Goal: Task Accomplishment & Management: Complete application form

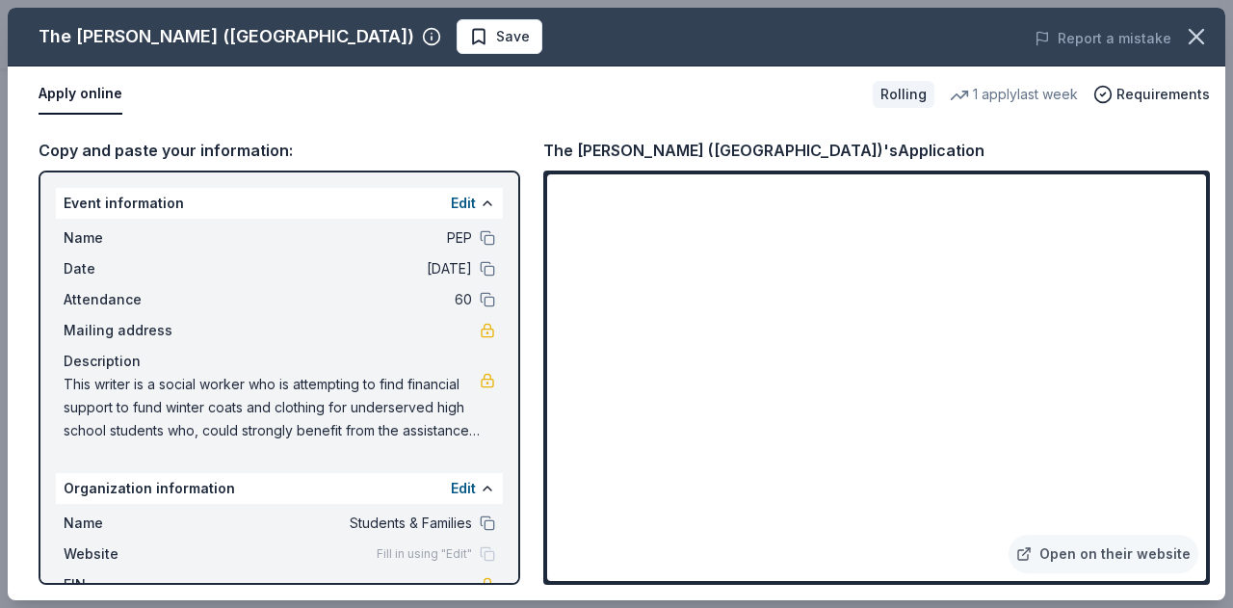
scroll to position [37, 0]
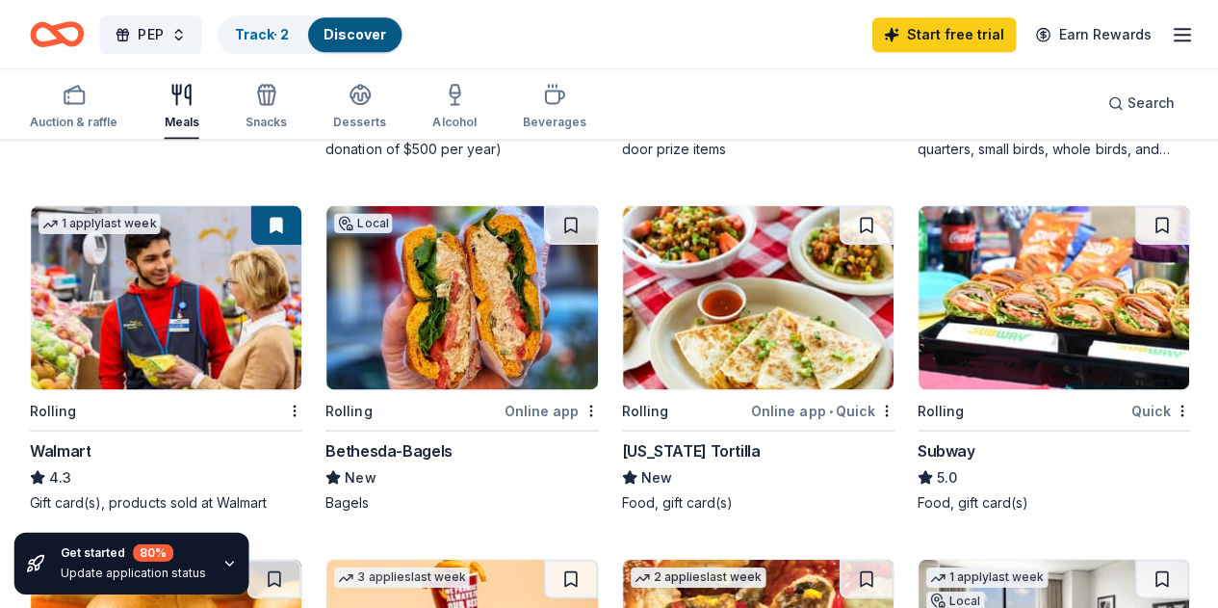
scroll to position [892, 0]
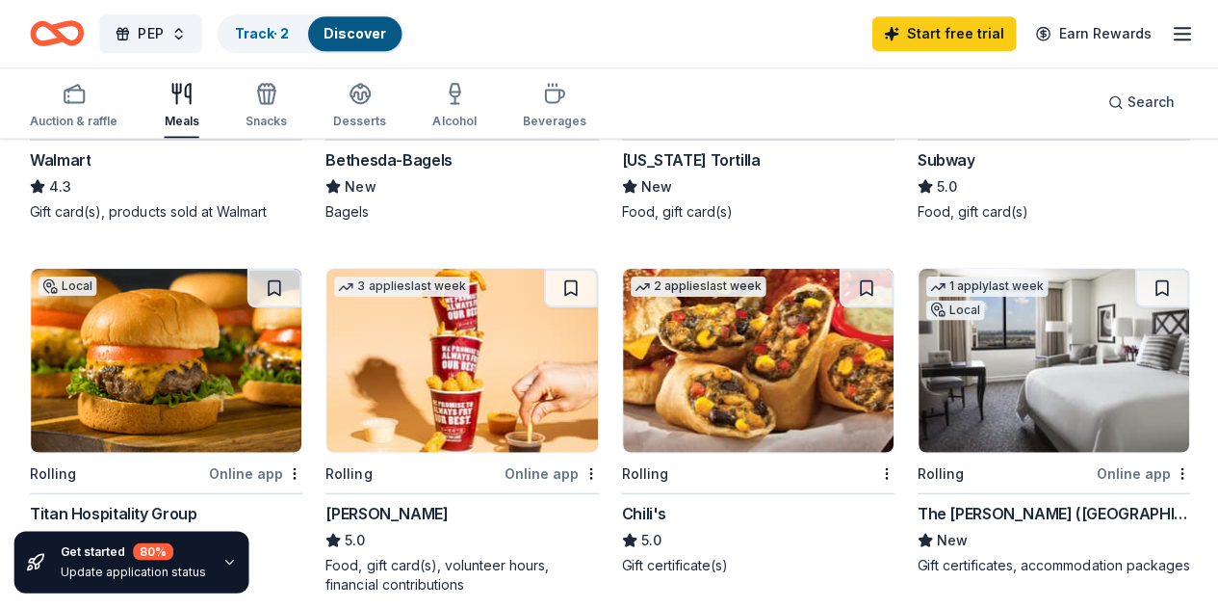
scroll to position [1184, 0]
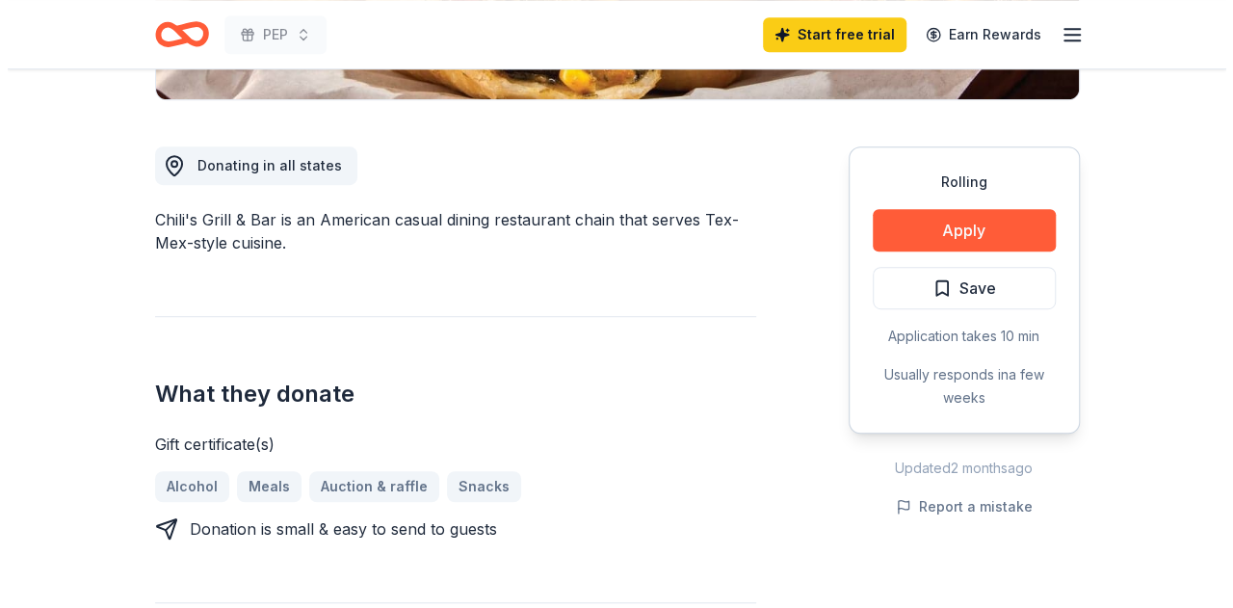
scroll to position [486, 0]
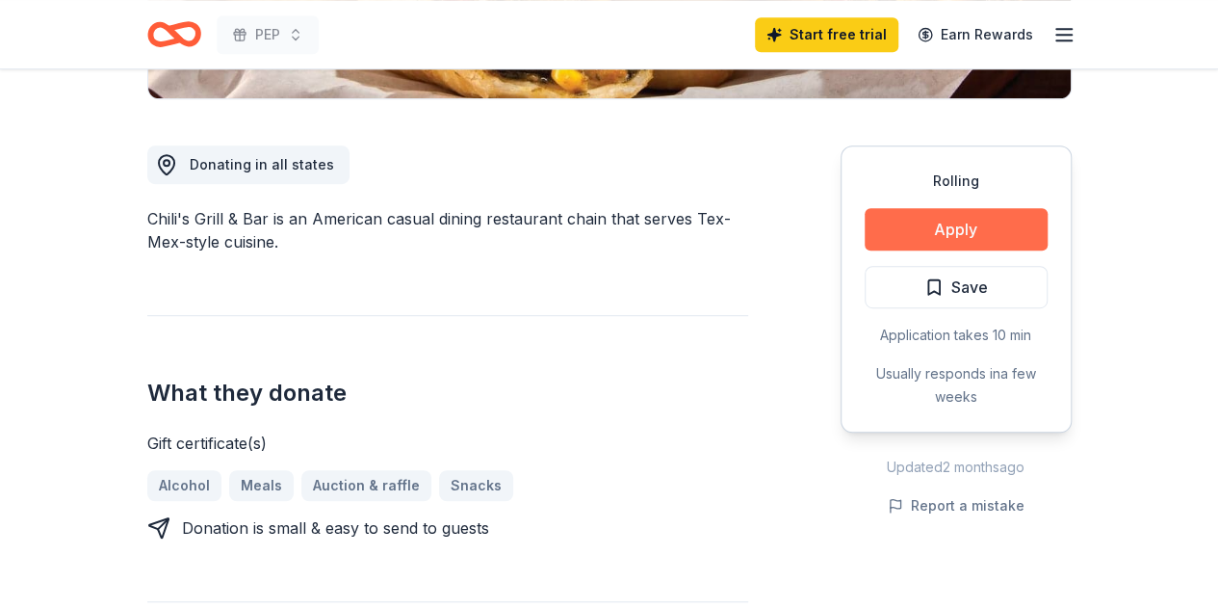
click at [950, 236] on button "Apply" at bounding box center [956, 229] width 183 height 42
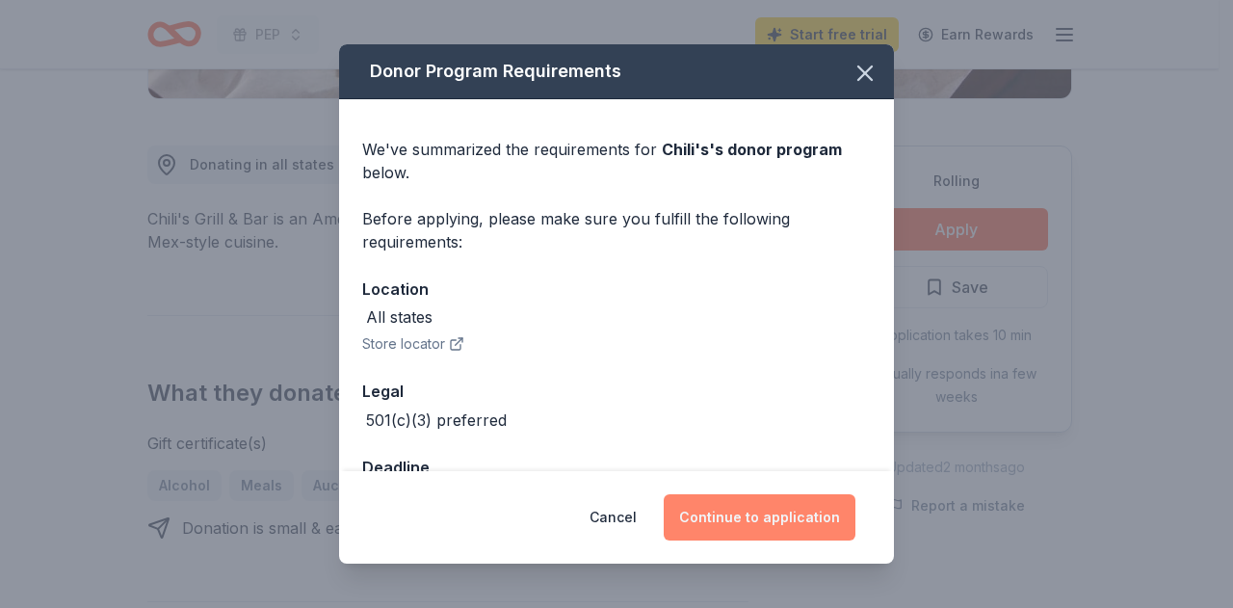
click at [783, 508] on button "Continue to application" at bounding box center [760, 517] width 192 height 46
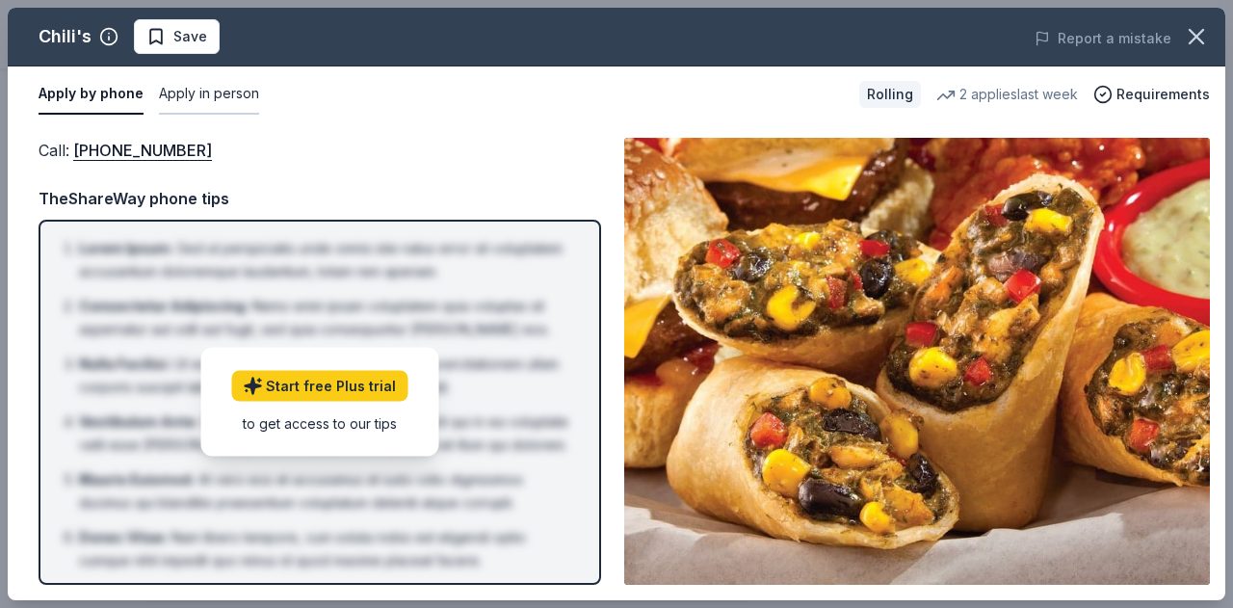
click at [202, 104] on button "Apply in person" at bounding box center [209, 94] width 100 height 40
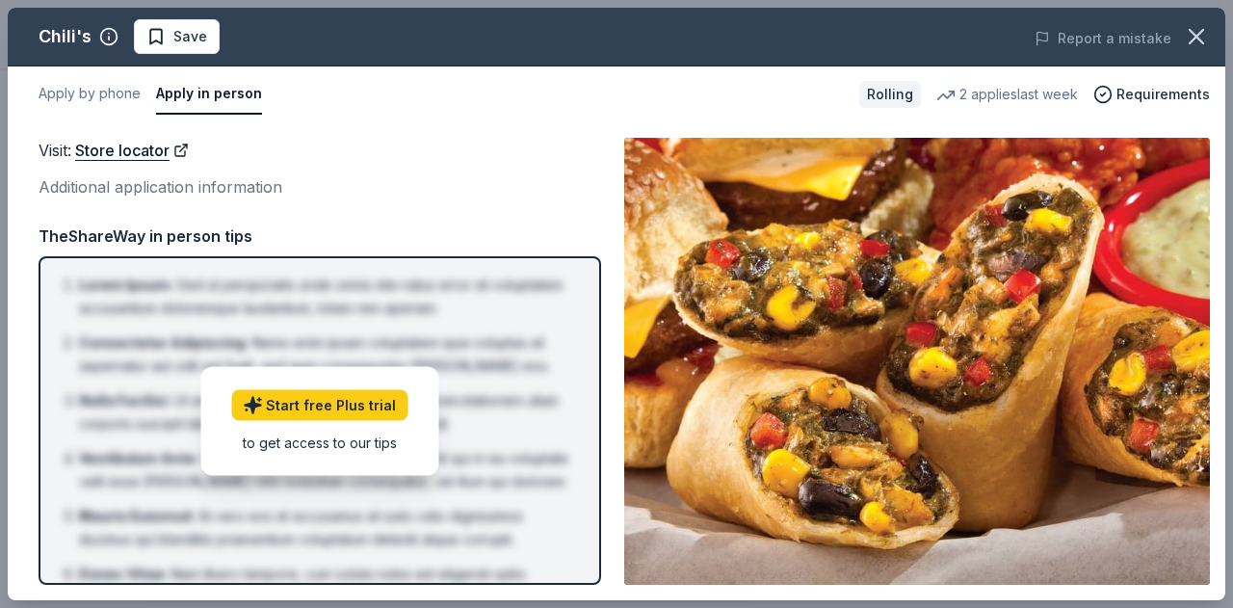
click at [200, 91] on button "Apply in person" at bounding box center [209, 94] width 106 height 40
click at [1151, 92] on span "Requirements" at bounding box center [1162, 94] width 93 height 23
click at [770, 107] on div "Apply by phone Apply in person" at bounding box center [441, 94] width 805 height 40
click at [111, 105] on button "Apply by phone" at bounding box center [90, 94] width 102 height 40
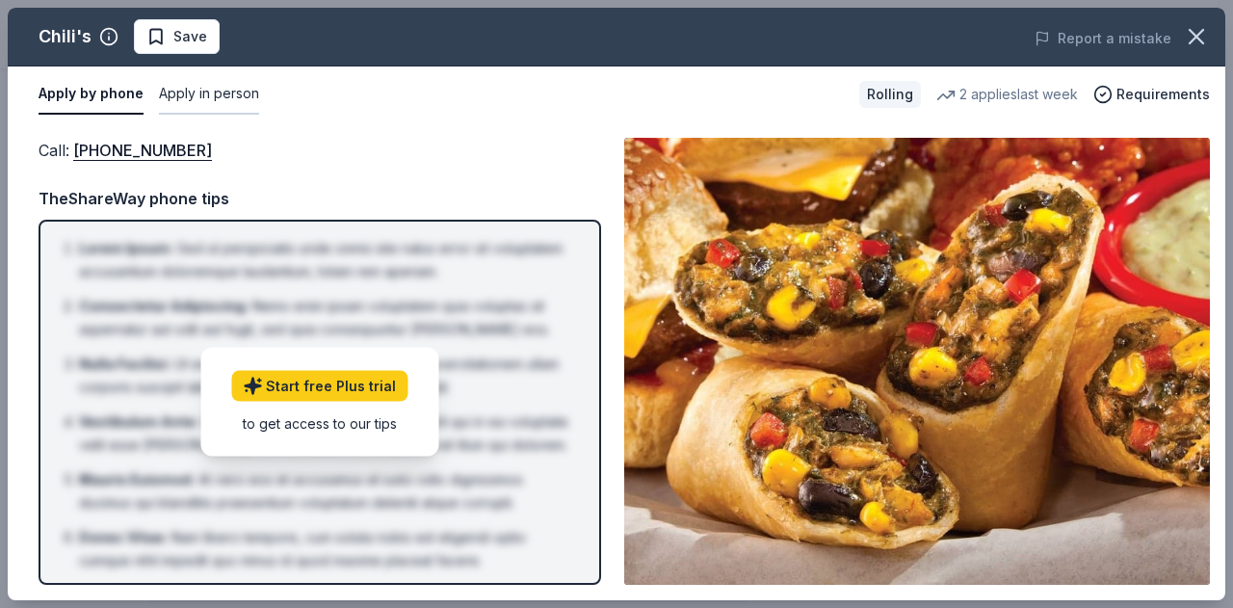
click at [195, 97] on button "Apply in person" at bounding box center [209, 94] width 100 height 40
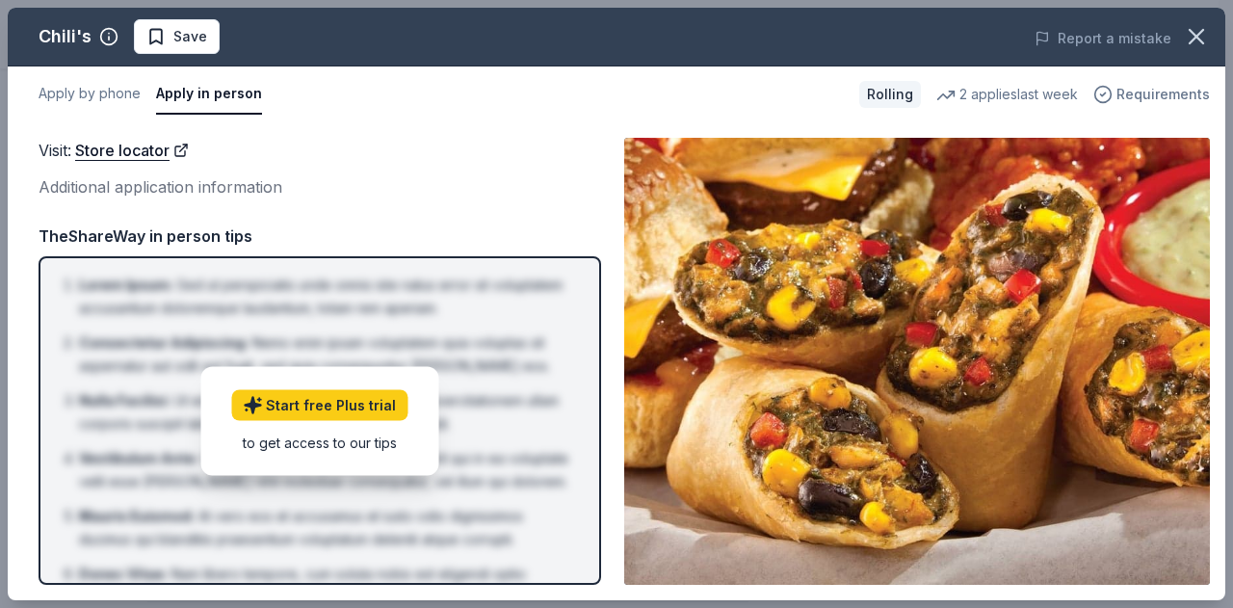
click at [1174, 88] on span "Requirements" at bounding box center [1162, 94] width 93 height 23
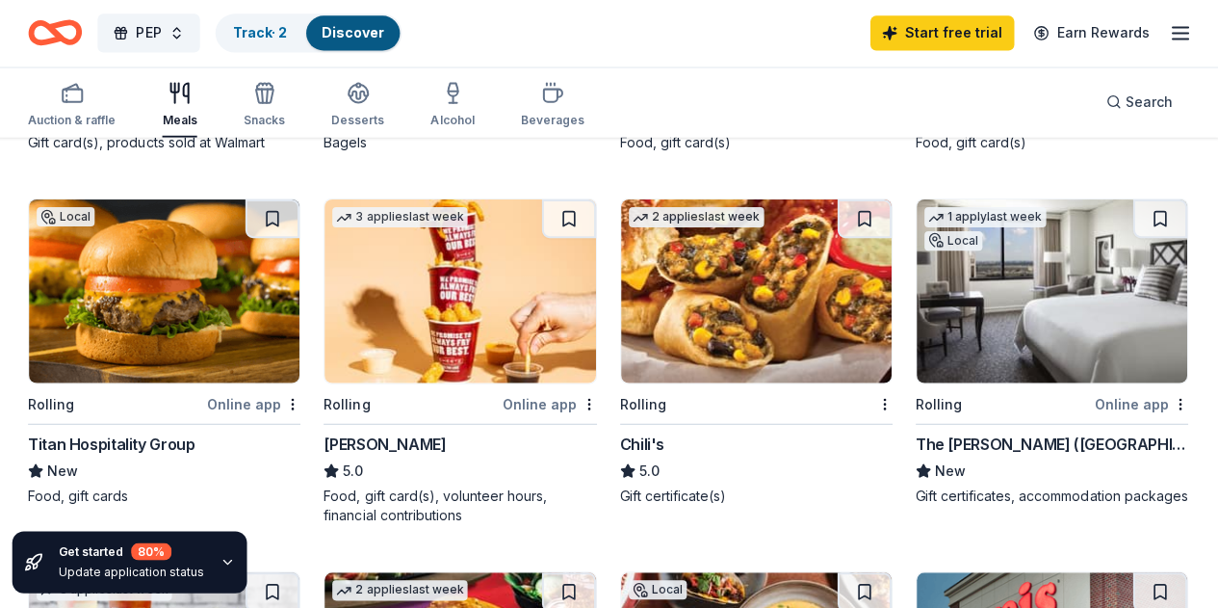
scroll to position [1252, 0]
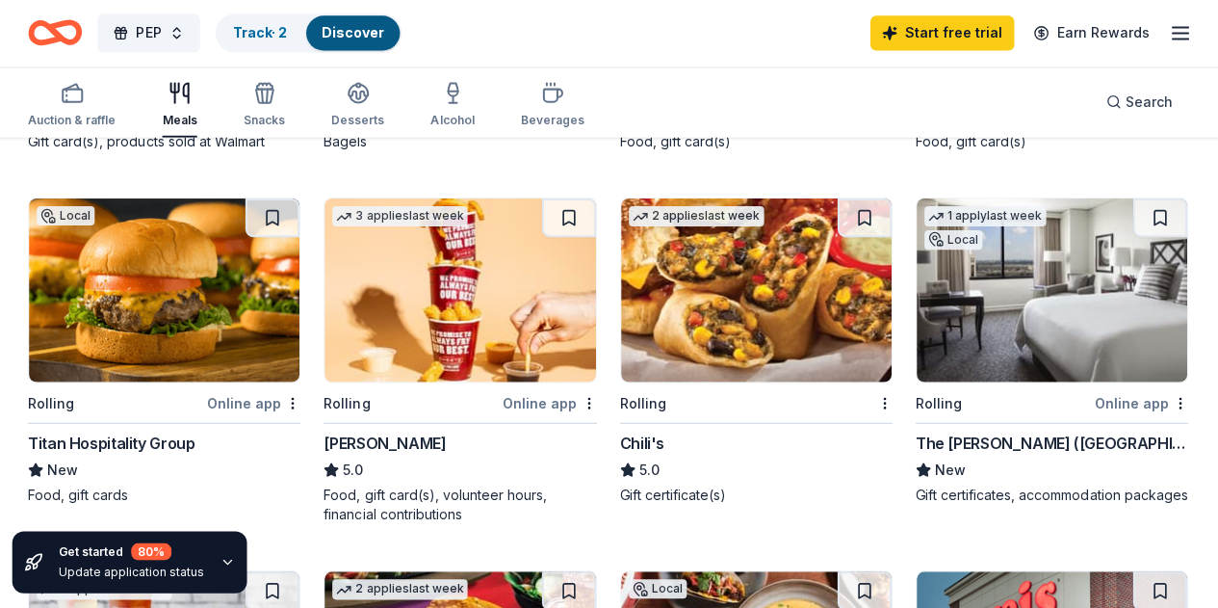
drag, startPoint x: 738, startPoint y: 263, endPoint x: 380, endPoint y: 348, distance: 368.2
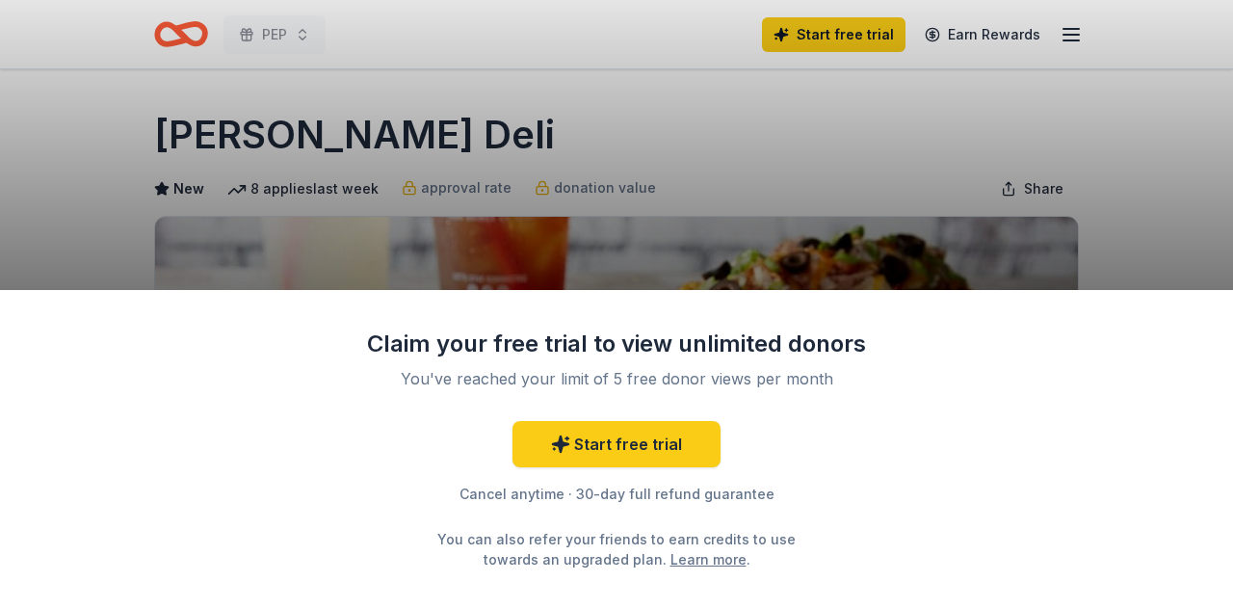
drag, startPoint x: 665, startPoint y: 188, endPoint x: 626, endPoint y: 101, distance: 94.9
click at [626, 101] on div "Claim your free trial to view unlimited donors You've reached your limit of 5 f…" at bounding box center [616, 304] width 1233 height 608
